Goal: Task Accomplishment & Management: Understand process/instructions

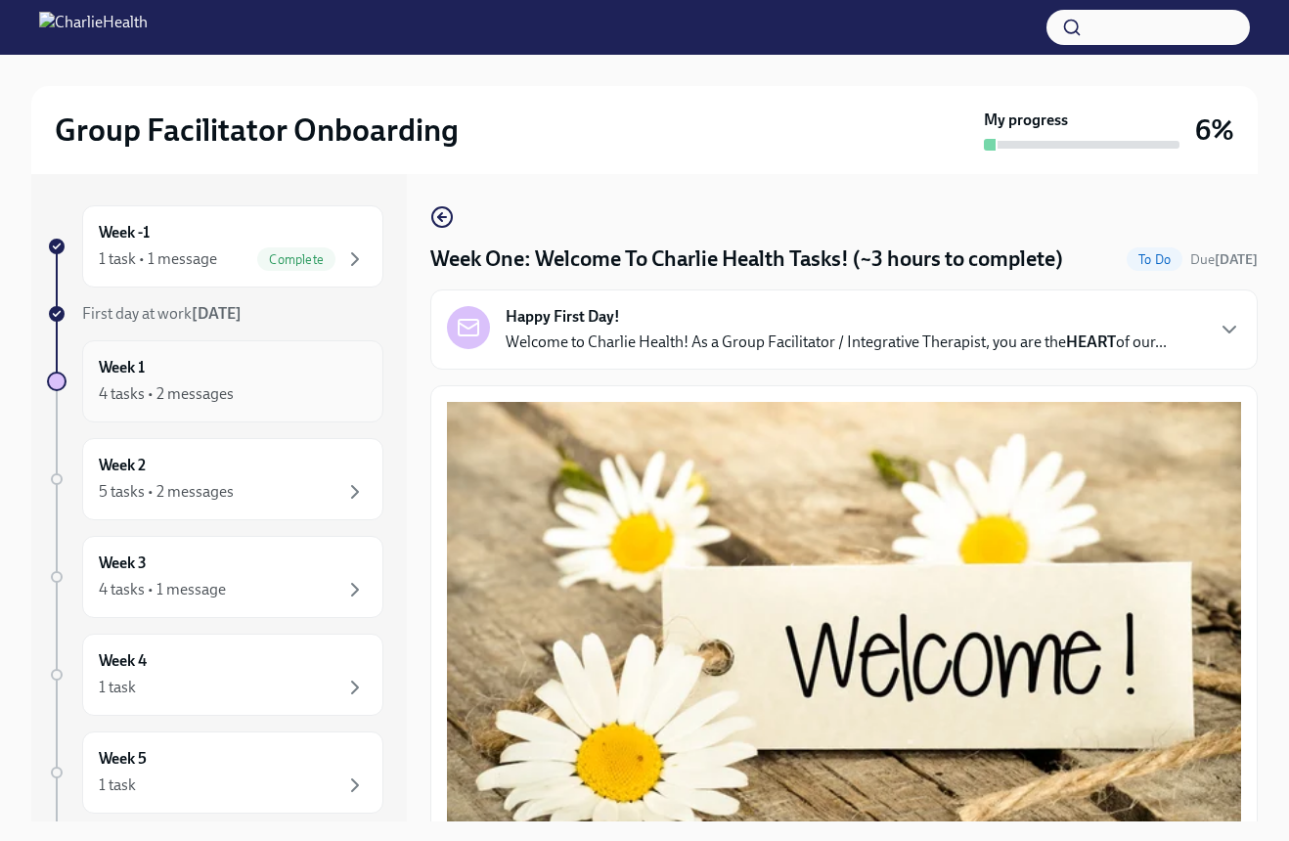
click at [186, 378] on div "Week 1 4 tasks • 2 messages" at bounding box center [233, 381] width 268 height 49
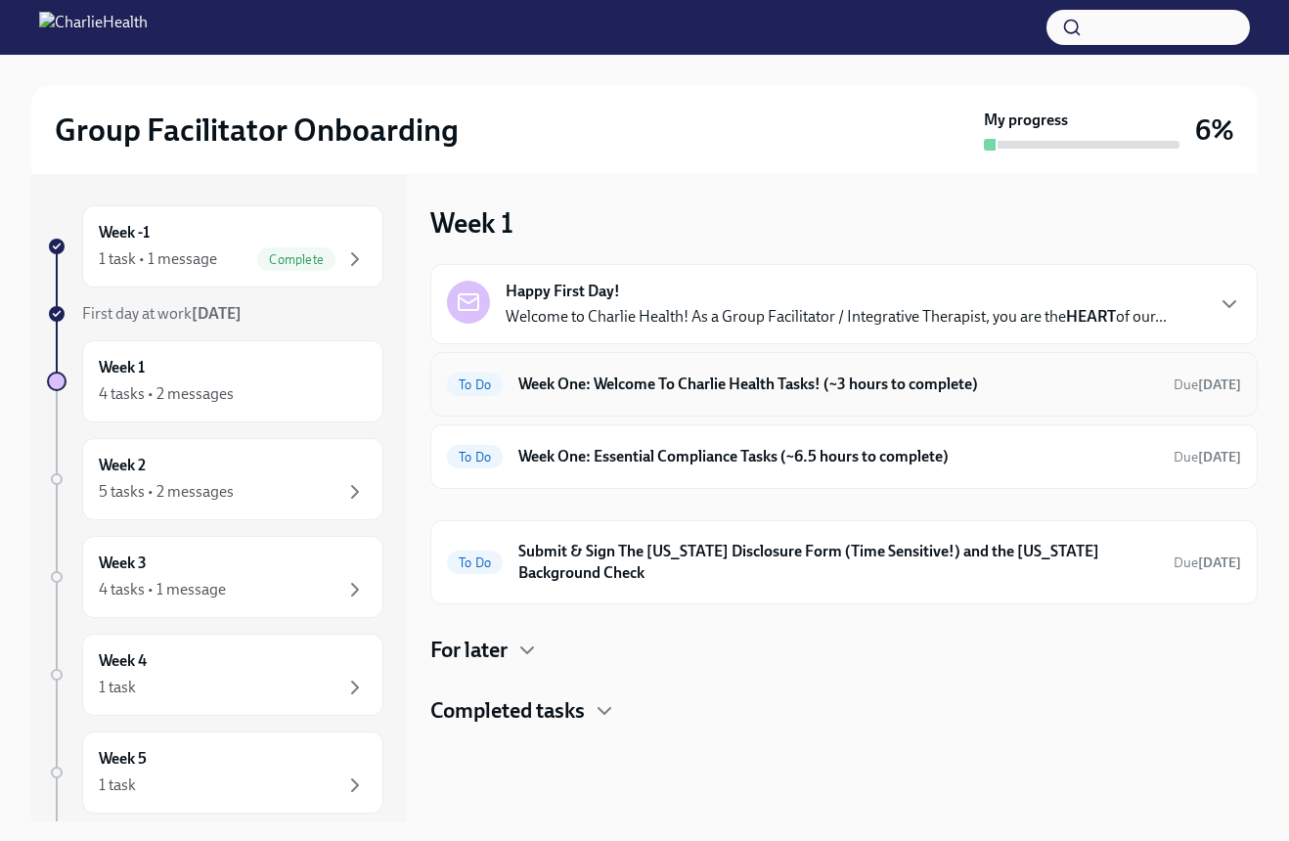
click at [607, 377] on h6 "Week One: Welcome To Charlie Health Tasks! (~3 hours to complete)" at bounding box center [838, 385] width 640 height 22
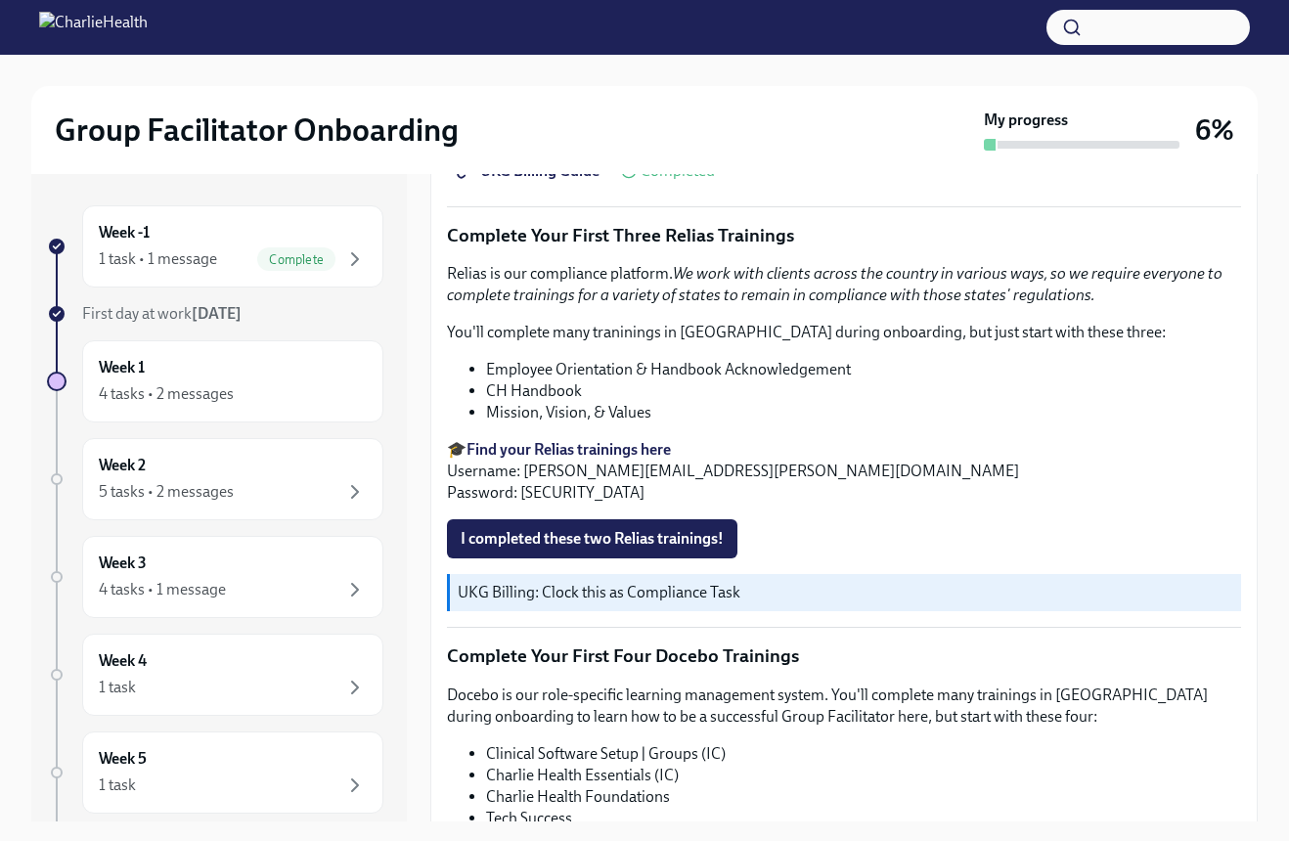
scroll to position [2347, 0]
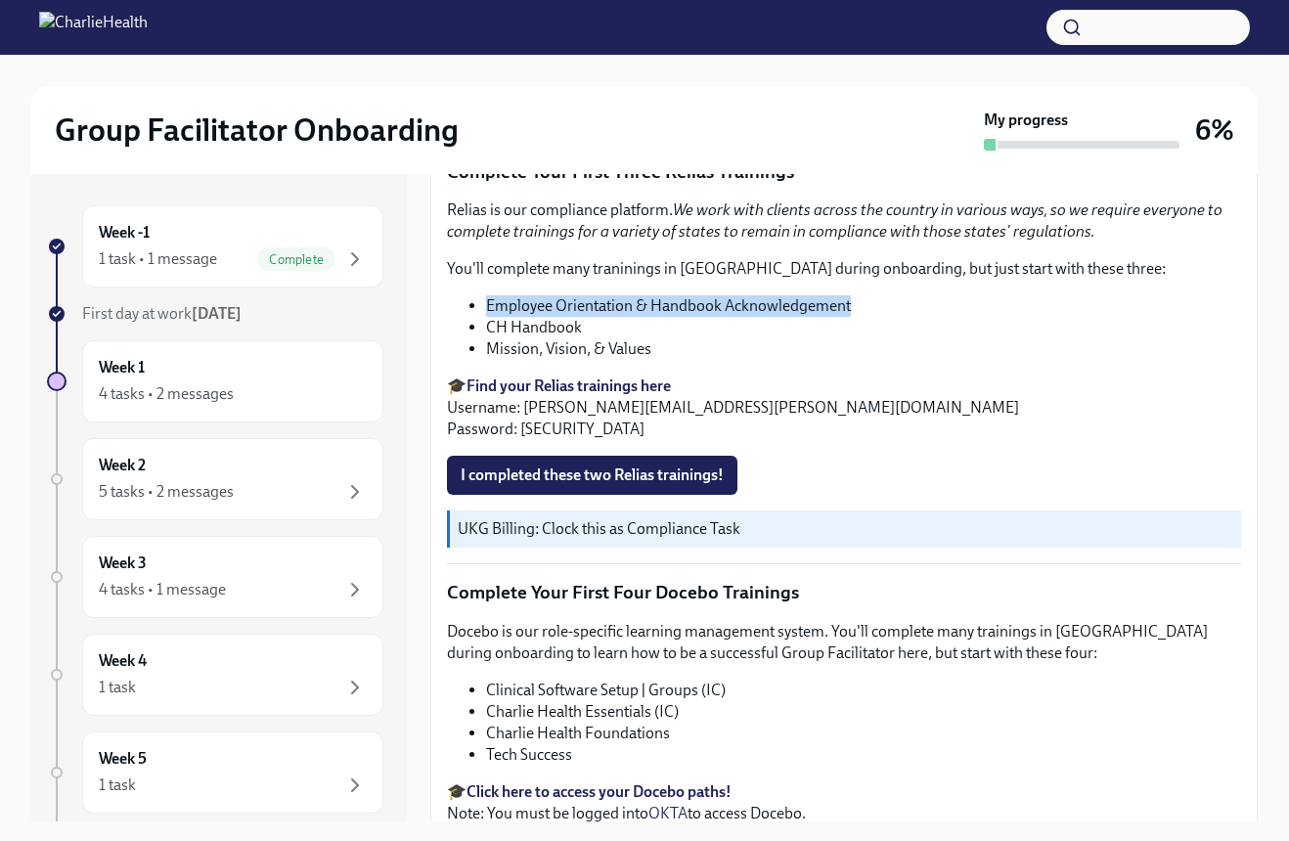
drag, startPoint x: 883, startPoint y: 270, endPoint x: 485, endPoint y: 269, distance: 398.0
click at [485, 295] on ul "Employee Orientation & Handbook Acknowledgement CH Handbook Mission, Vision, & …" at bounding box center [844, 327] width 794 height 65
copy li "Employee Orientation & Handbook Acknowledgement"
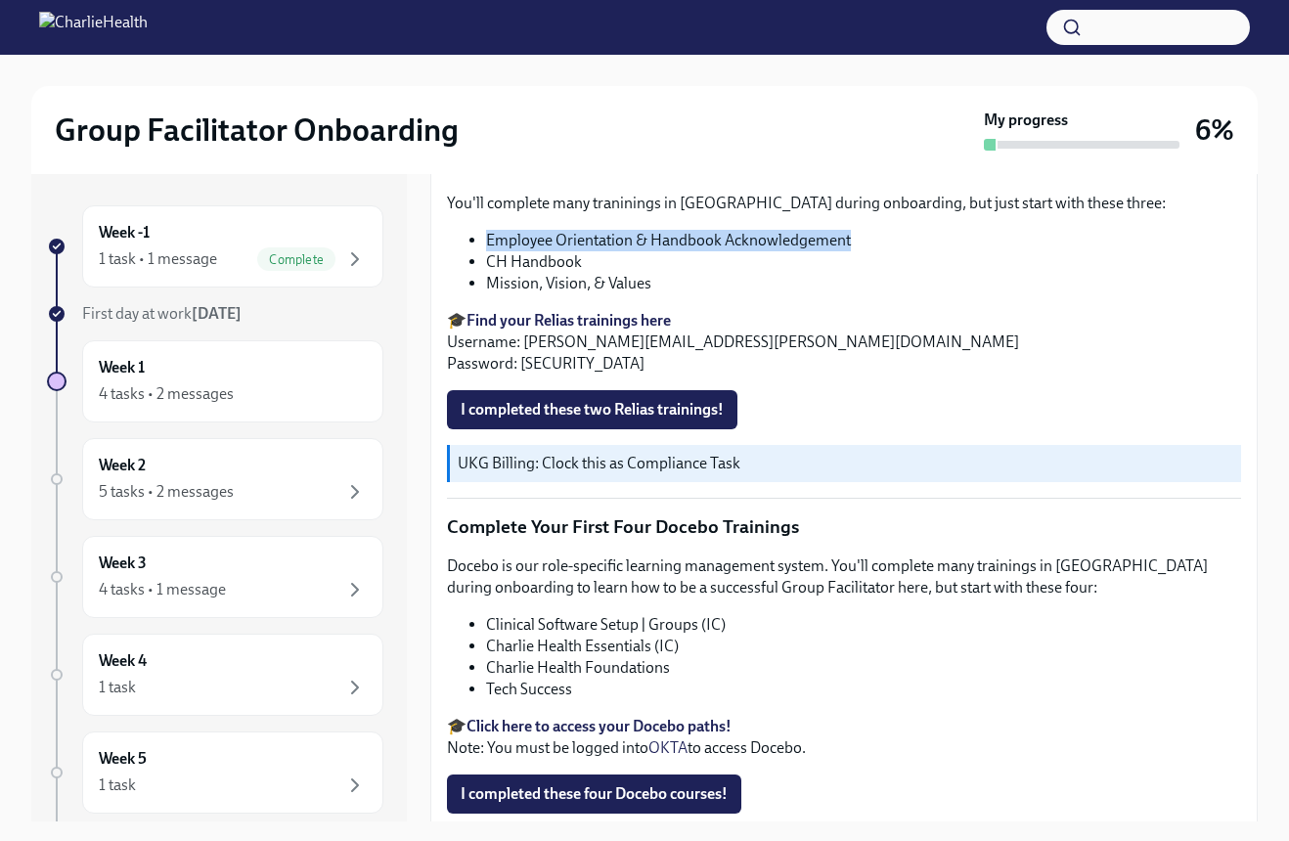
scroll to position [2445, 0]
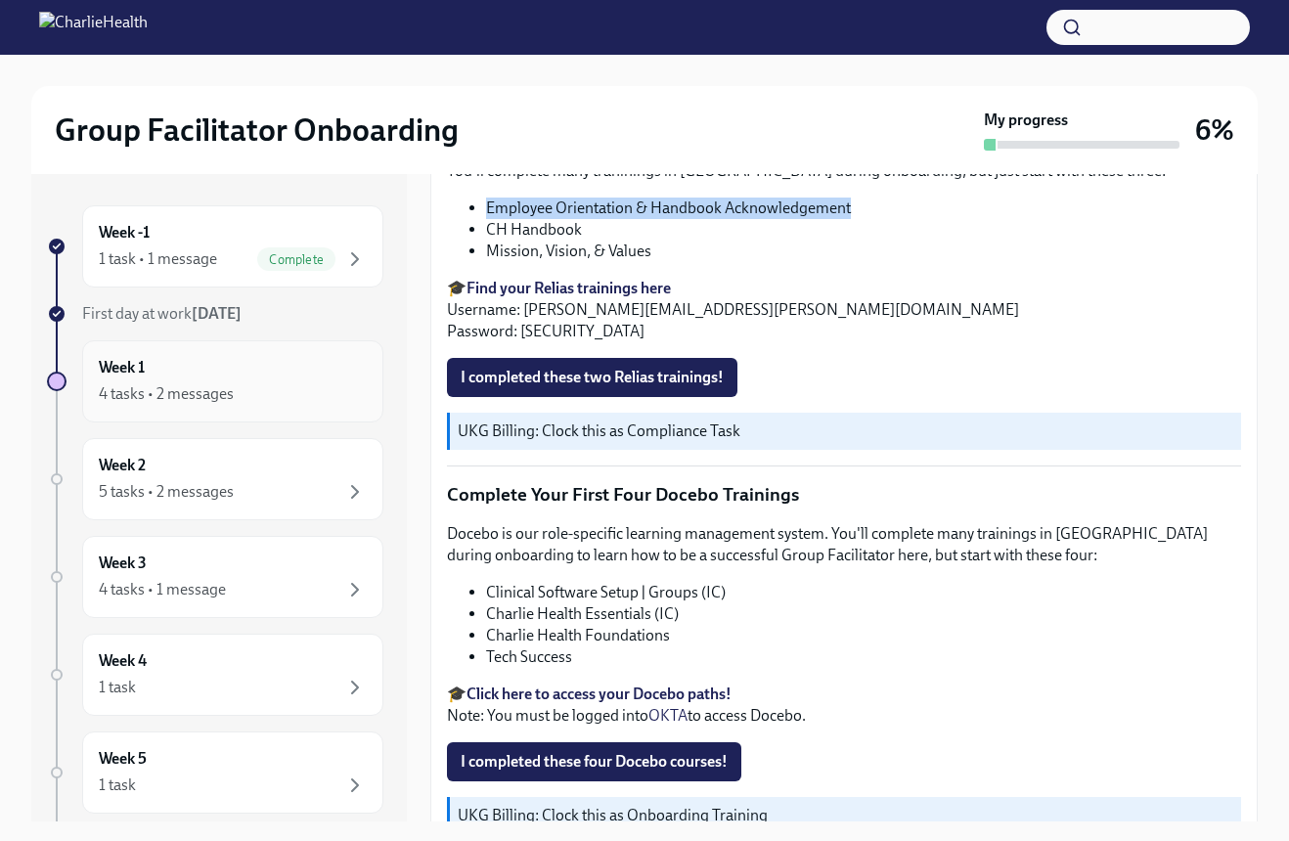
click at [295, 363] on div "Week 1 4 tasks • 2 messages" at bounding box center [233, 381] width 268 height 49
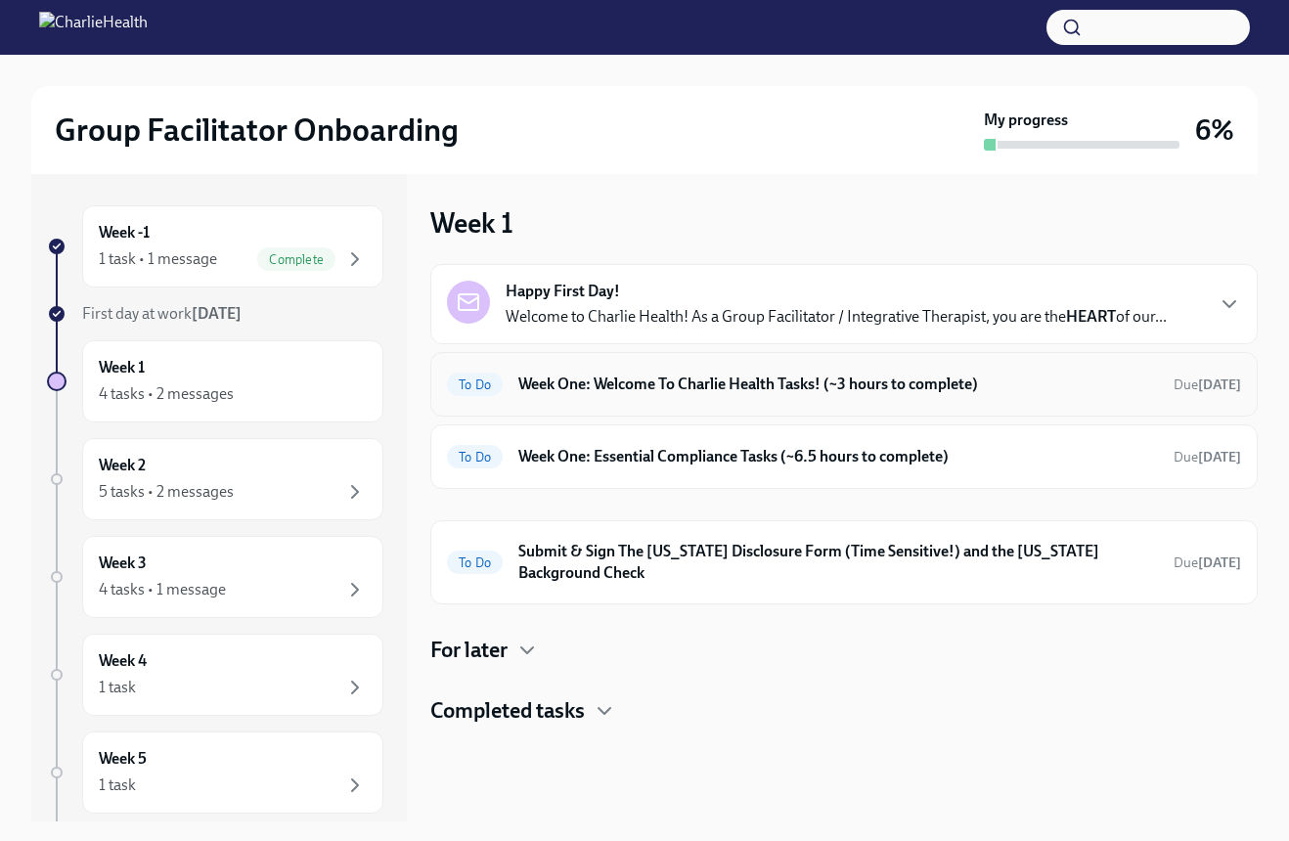
click at [794, 382] on h6 "Week One: Welcome To Charlie Health Tasks! (~3 hours to complete)" at bounding box center [838, 385] width 640 height 22
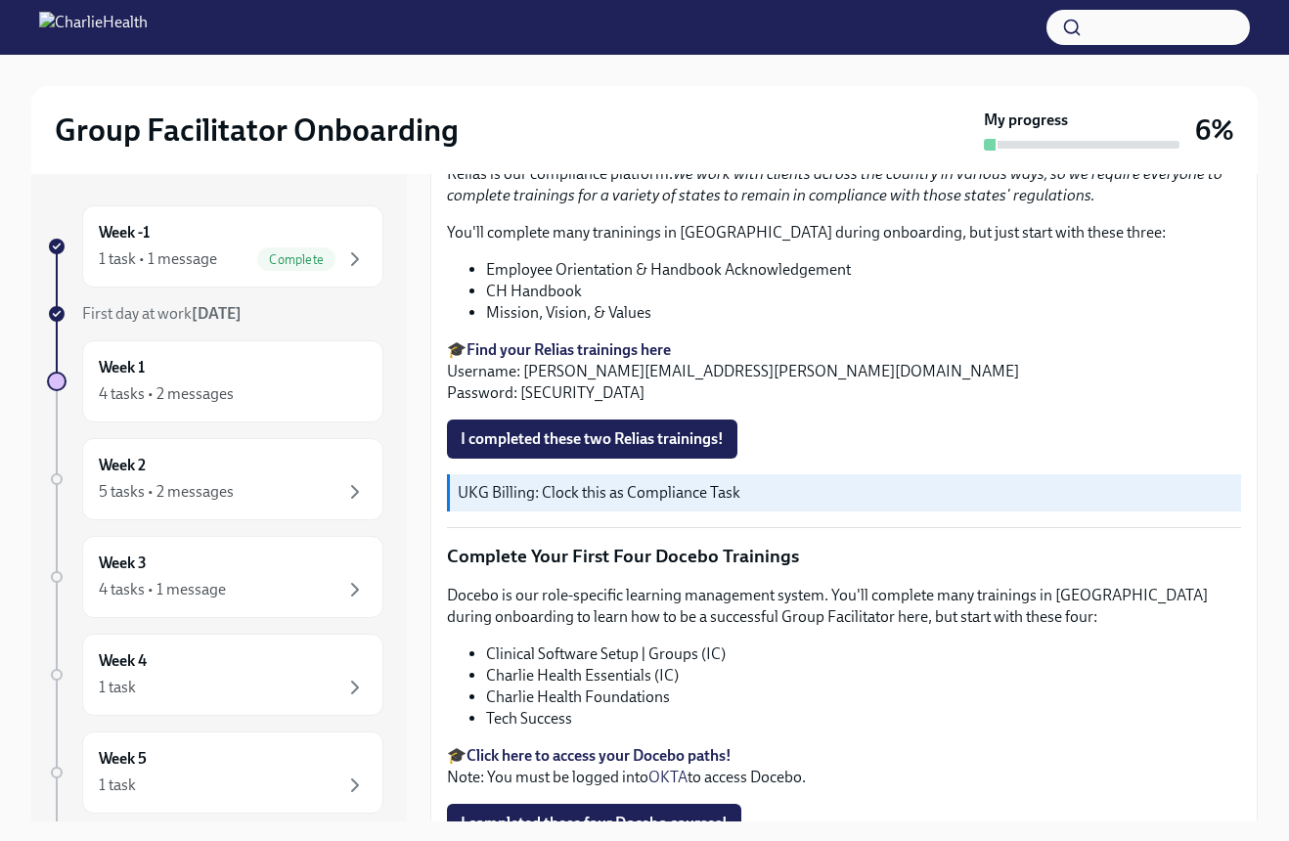
scroll to position [2425, 0]
